Goal: Task Accomplishment & Management: Complete application form

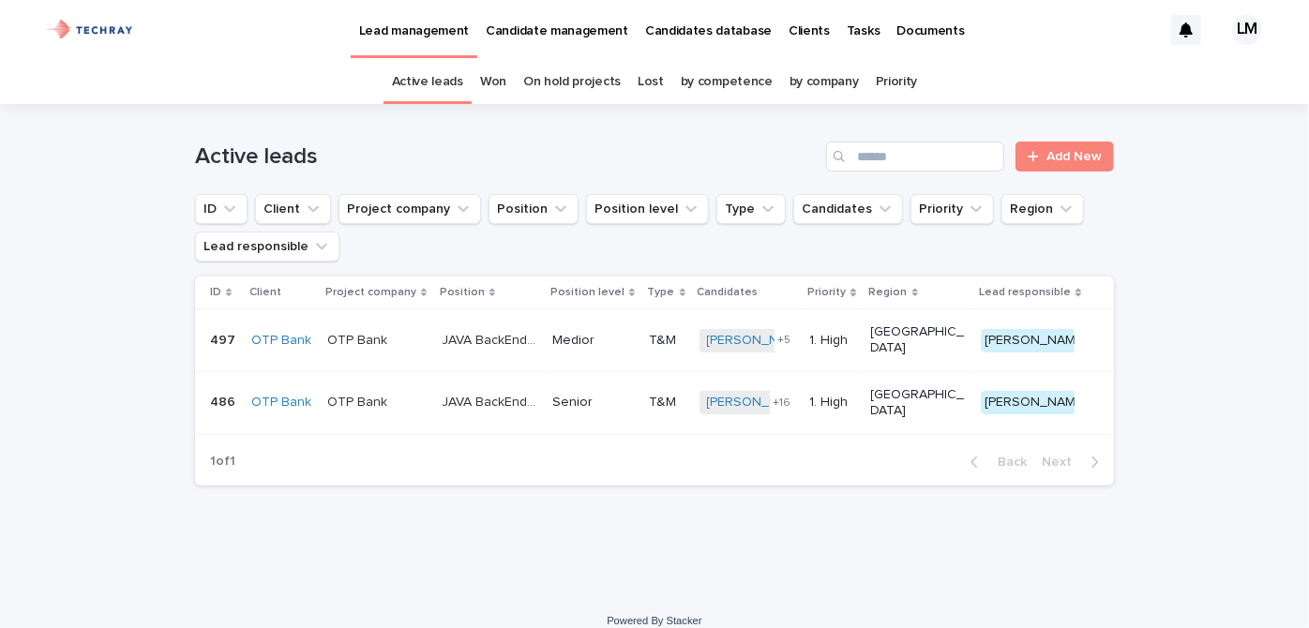
click at [699, 36] on p "Candidates database" at bounding box center [708, 19] width 127 height 39
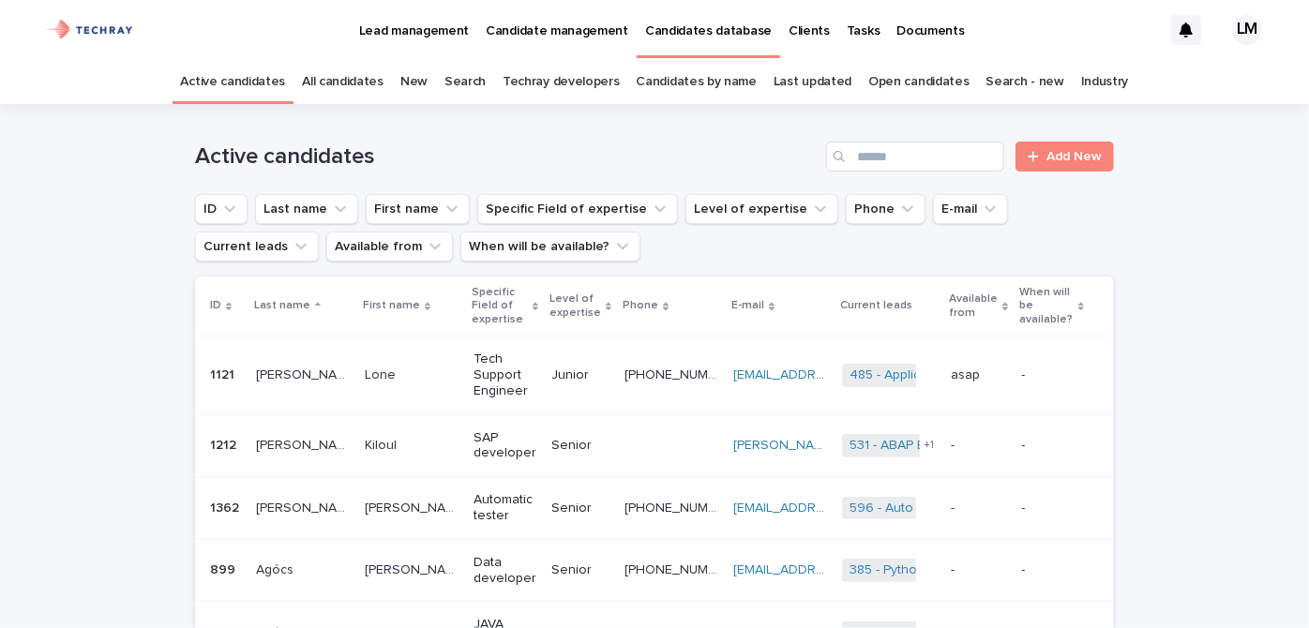
click at [415, 83] on link "New" at bounding box center [413, 82] width 27 height 44
